Goal: Transaction & Acquisition: Download file/media

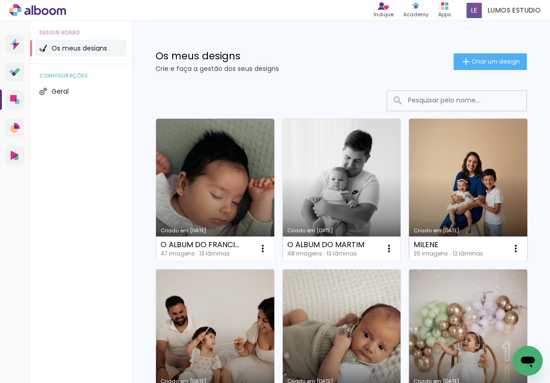
click at [432, 163] on link "Criado em [DATE]" at bounding box center [468, 190] width 118 height 142
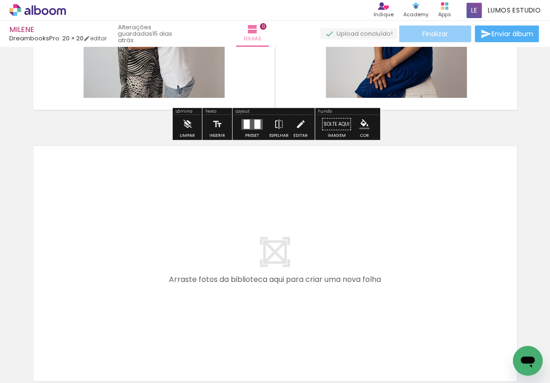
scroll to position [3219, 0]
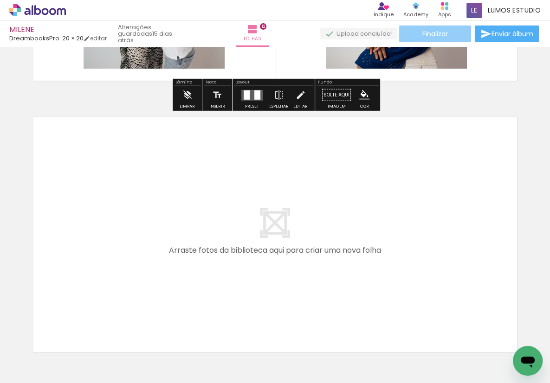
click at [440, 27] on paper-button "Finalizar" at bounding box center [435, 34] width 72 height 17
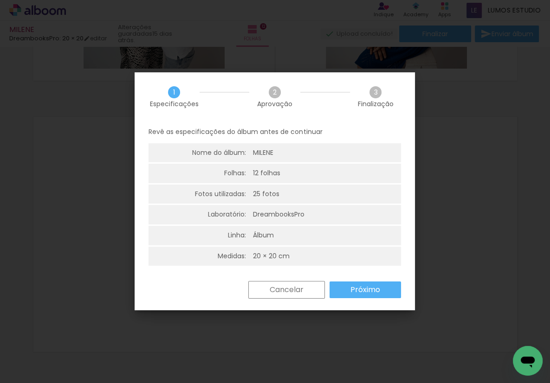
click at [0, 0] on slot "Próximo" at bounding box center [0, 0] width 0 height 0
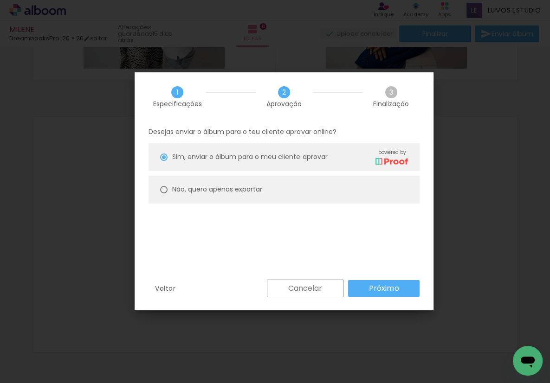
click at [0, 0] on slot "Não, quero apenas exportar" at bounding box center [0, 0] width 0 height 0
type paper-radio-button "on"
click at [367, 285] on paper-button "Próximo" at bounding box center [383, 288] width 71 height 17
type input "Alta, 300 DPI"
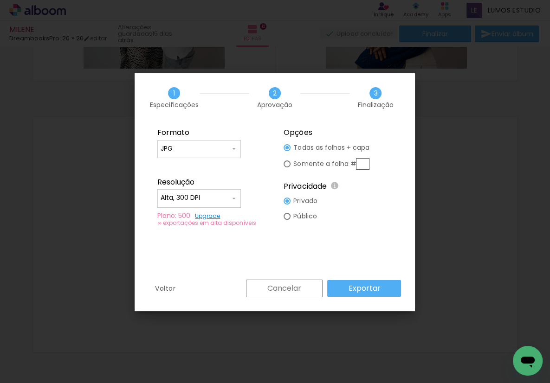
click at [380, 287] on paper-button "Exportar" at bounding box center [364, 288] width 74 height 17
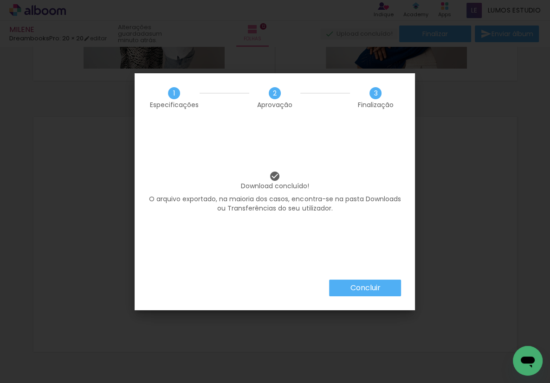
click at [0, 0] on slot "Concluir" at bounding box center [0, 0] width 0 height 0
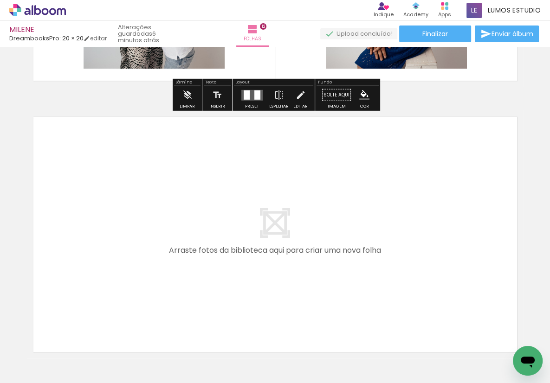
click at [28, 12] on icon at bounding box center [37, 10] width 57 height 12
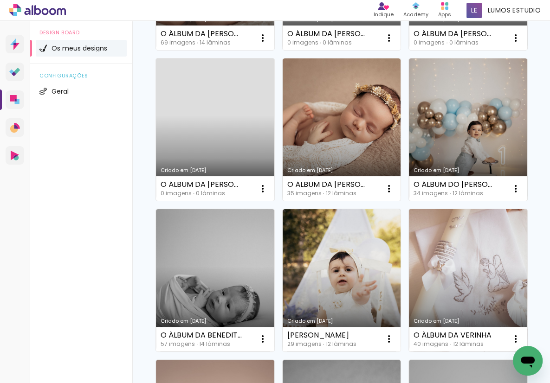
scroll to position [567, 0]
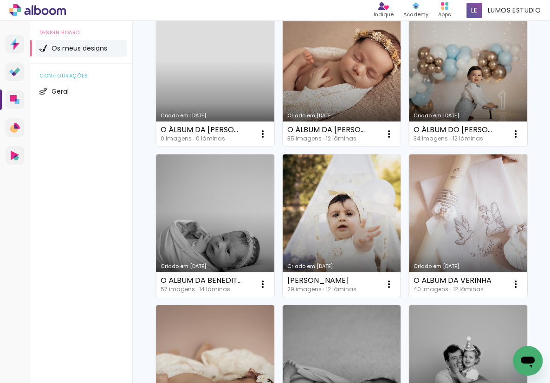
click at [347, 204] on link "Criado em [DATE]" at bounding box center [341, 225] width 118 height 142
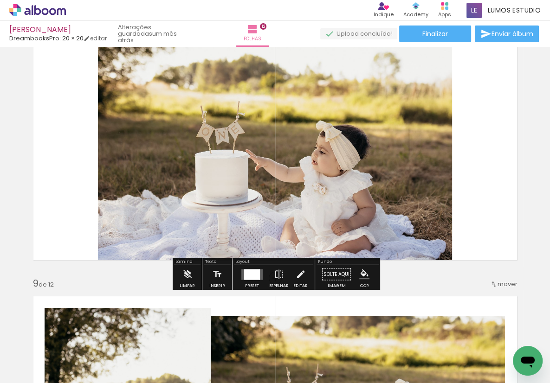
scroll to position [2184, 0]
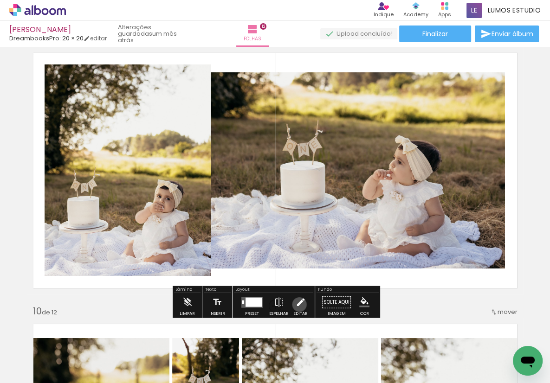
click at [297, 305] on iron-icon at bounding box center [300, 302] width 10 height 19
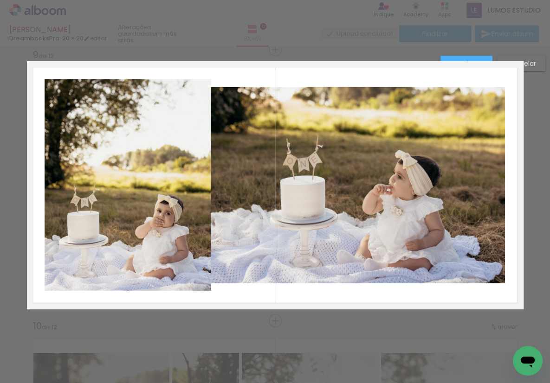
scroll to position [2183, 0]
click at [236, 179] on quentale-photo at bounding box center [358, 186] width 294 height 196
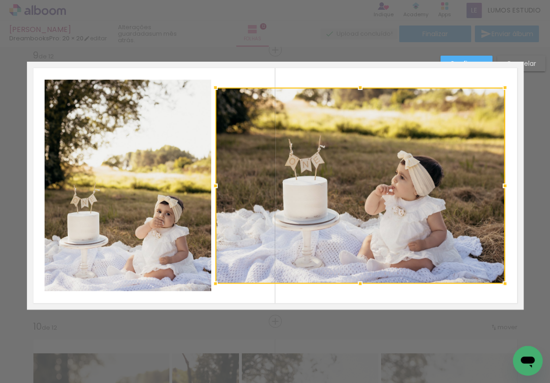
click at [215, 186] on div at bounding box center [215, 186] width 19 height 19
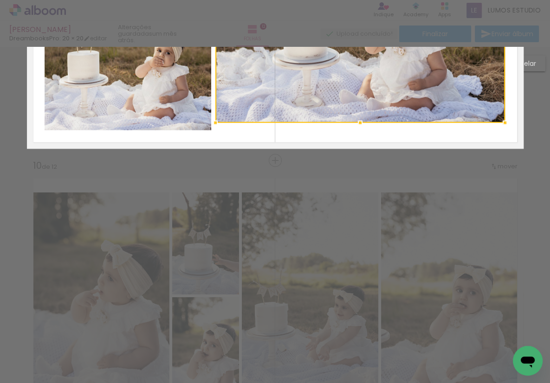
scroll to position [2163, 0]
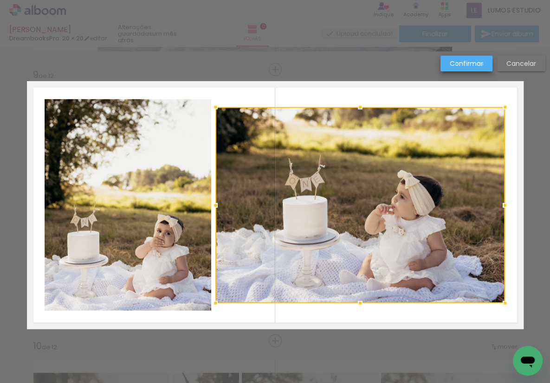
click at [0, 0] on slot "Confirmar" at bounding box center [0, 0] width 0 height 0
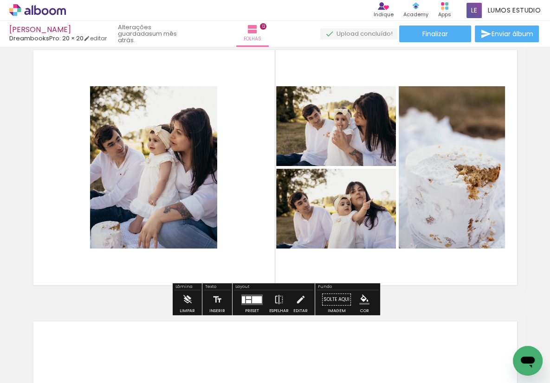
scroll to position [3238, 0]
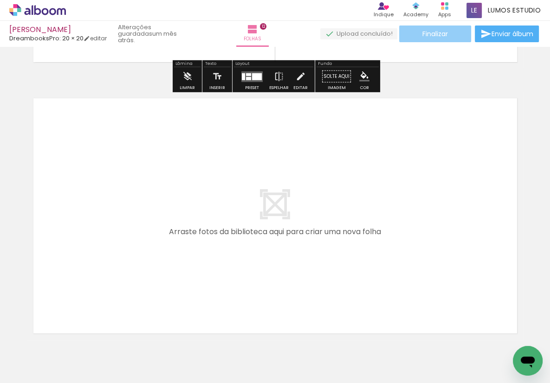
click at [444, 32] on span "Finalizar" at bounding box center [435, 34] width 26 height 6
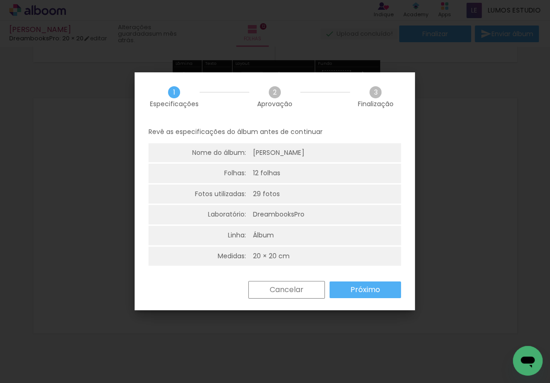
click at [0, 0] on slot "Próximo" at bounding box center [0, 0] width 0 height 0
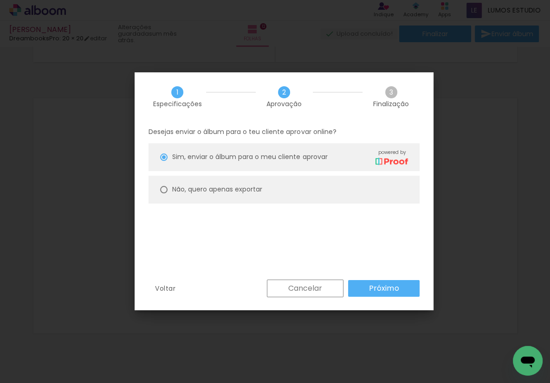
click at [0, 0] on slot "Não, quero apenas exportar" at bounding box center [0, 0] width 0 height 0
type paper-radio-button "on"
click at [404, 288] on paper-button "Próximo" at bounding box center [383, 288] width 71 height 17
type input "Alta, 300 DPI"
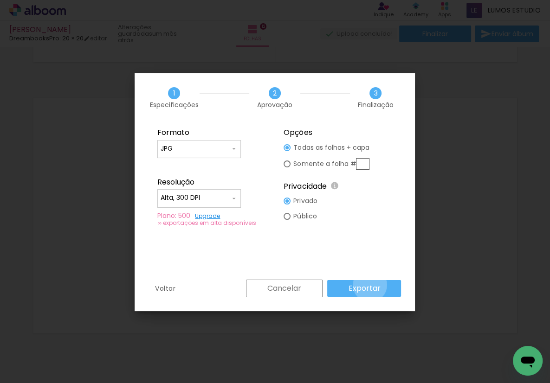
click at [0, 0] on slot "Exportar" at bounding box center [0, 0] width 0 height 0
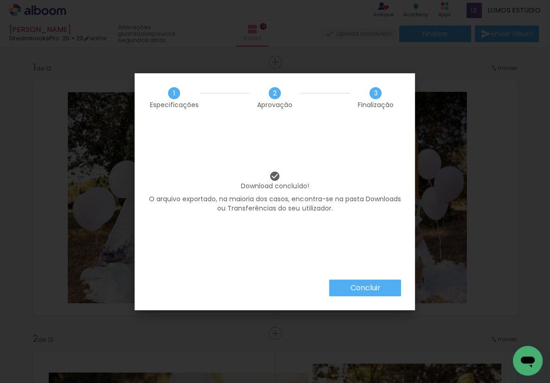
scroll to position [3238, 0]
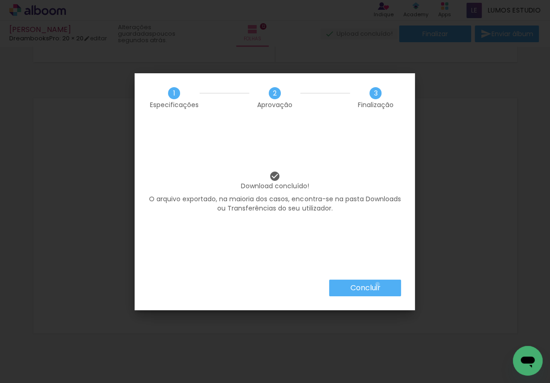
click at [0, 0] on slot "Concluir" at bounding box center [0, 0] width 0 height 0
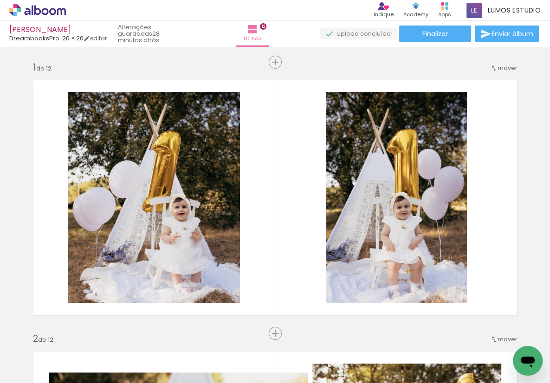
scroll to position [3238, 0]
